Goal: Information Seeking & Learning: Understand process/instructions

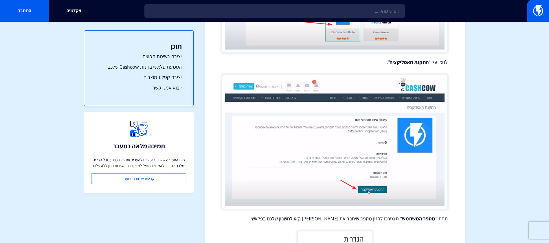
click at [373, 7] on input "text" at bounding box center [275, 10] width 261 height 13
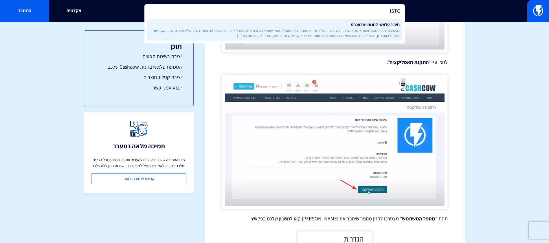
type input "ISTO"
click at [372, 28] on span "באמצעות חיבור פלאשי לחנות ישראכרט שלכם, תהיה לכם היכולת ליצור אוטומציות בלתי מו…" at bounding box center [275, 33] width 250 height 10
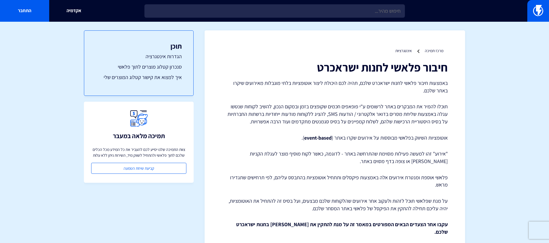
click at [334, 70] on h1 "חיבור פלאשי לחנות ישראכרט" at bounding box center [335, 67] width 226 height 13
drag, startPoint x: 313, startPoint y: 67, endPoint x: 386, endPoint y: 72, distance: 73.2
click at [386, 72] on h1 "חיבור פלאשי לחנות ישראכרט" at bounding box center [335, 67] width 226 height 13
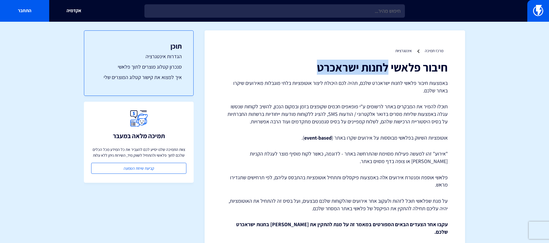
copy h1 "לחנות ישראכרט"
